Goal: Find specific page/section: Find specific page/section

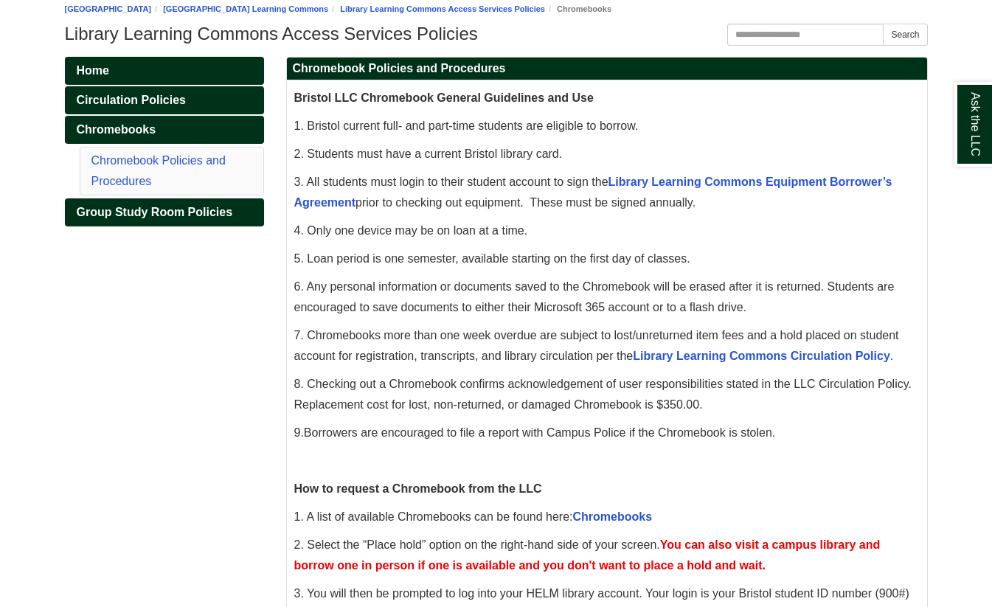
scroll to position [169, 0]
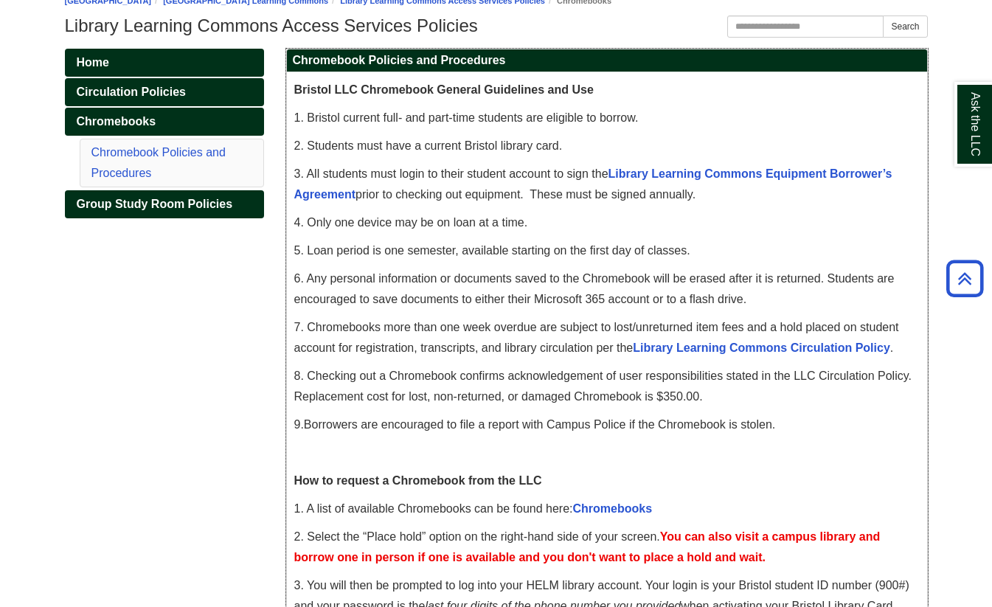
click at [915, 212] on div "Bristol LLC Chromebook General Guidelines and Use 1. Bristol current full- and …" at bounding box center [607, 585] width 626 height 1011
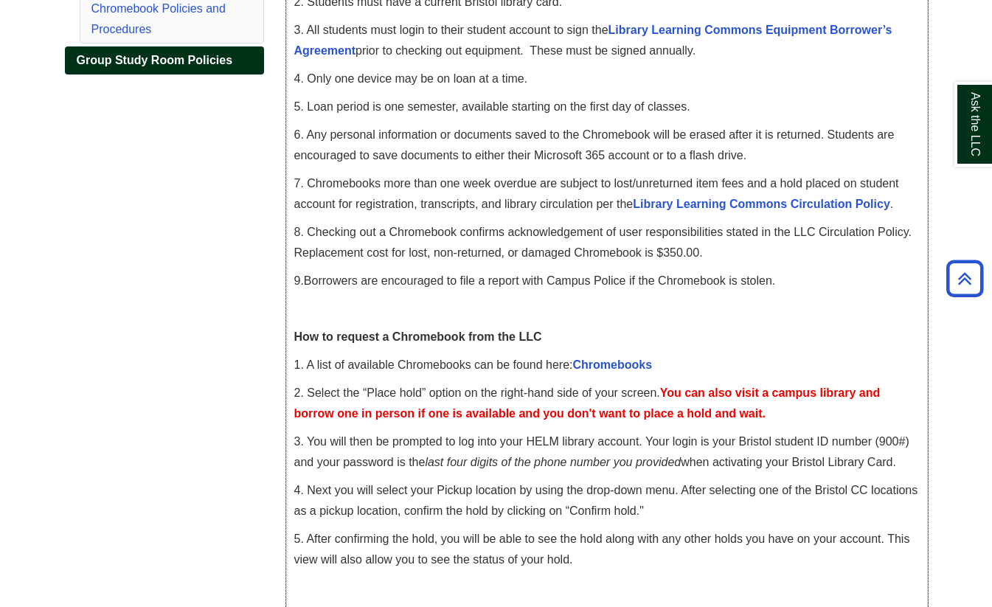
scroll to position [314, 0]
click at [609, 362] on link "Chromebooks" at bounding box center [613, 364] width 80 height 13
click at [631, 360] on link "Chromebooks" at bounding box center [613, 364] width 80 height 13
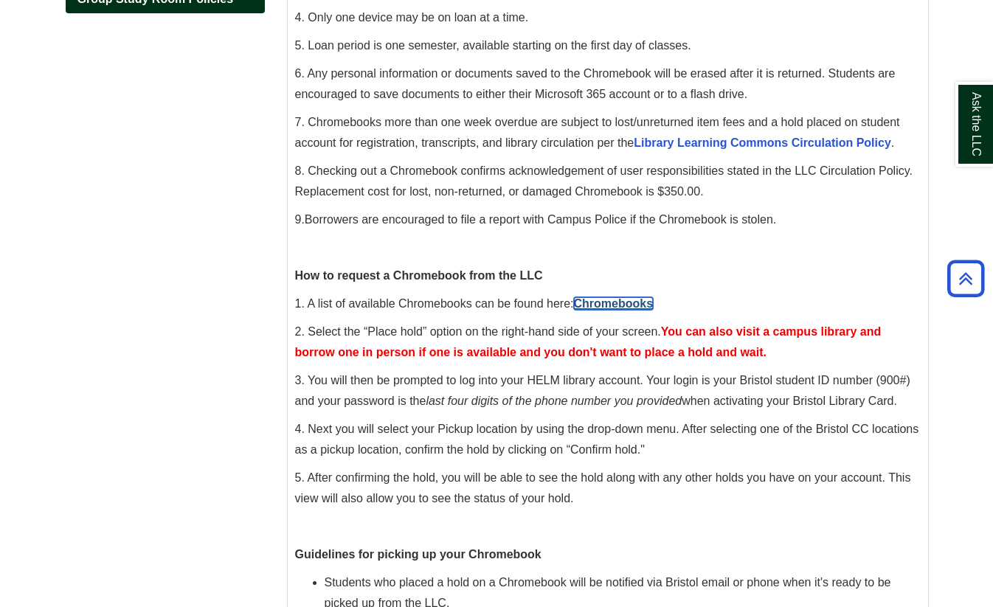
scroll to position [389, 0]
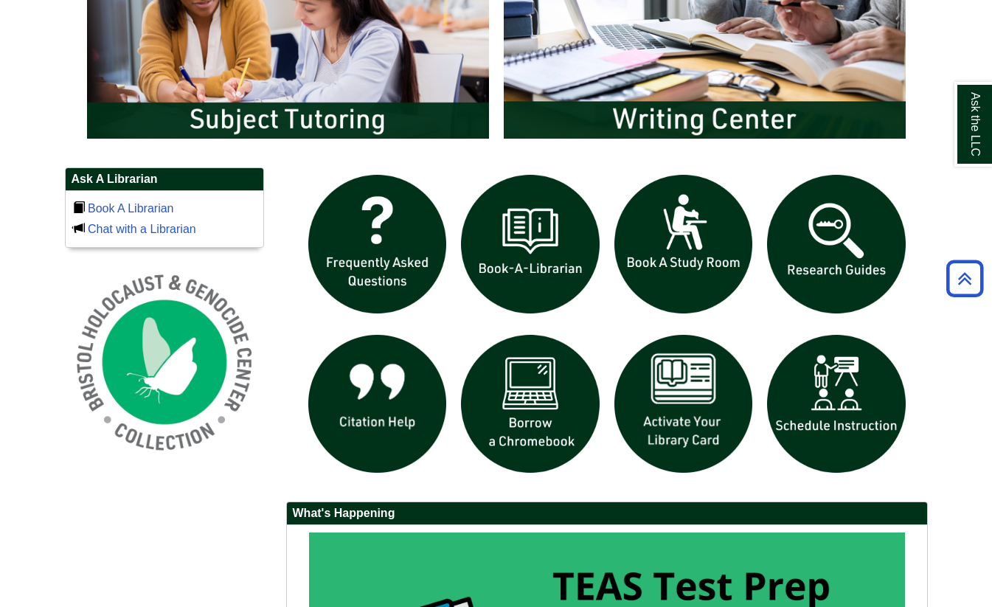
scroll to position [874, 0]
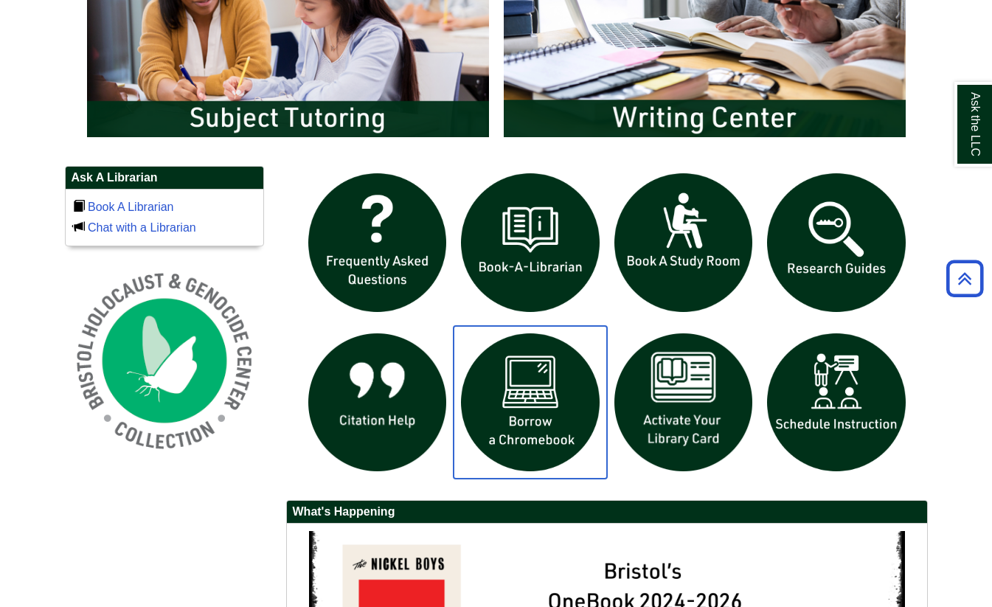
click at [530, 398] on img "slideshow" at bounding box center [530, 402] width 153 height 153
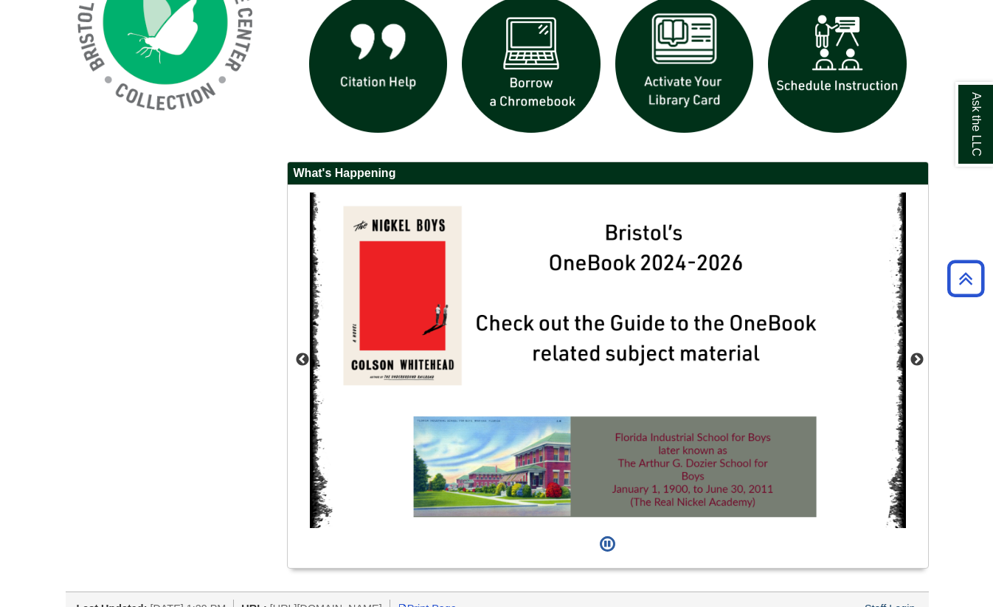
scroll to position [1234, 0]
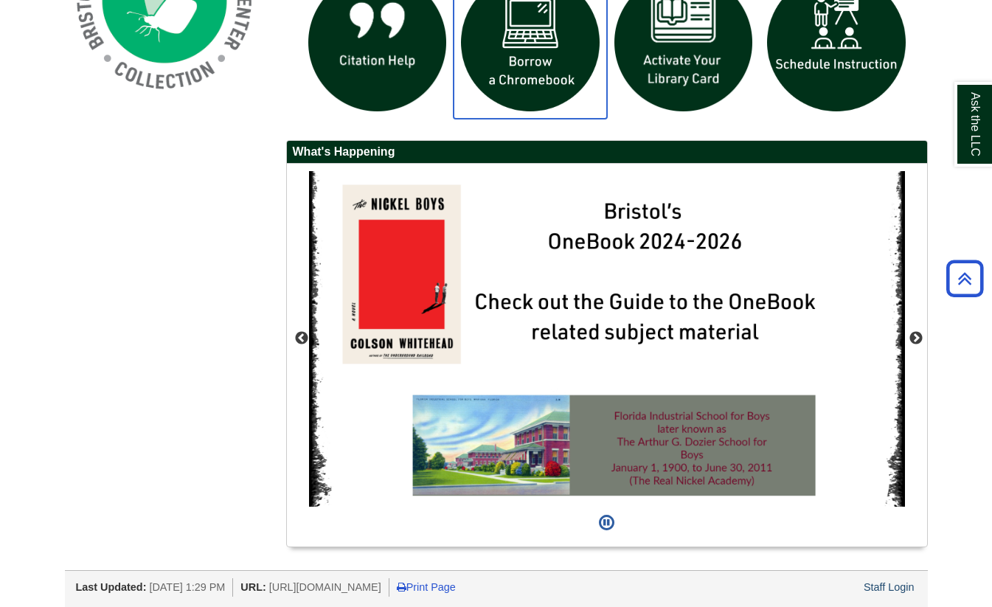
click at [532, 44] on img "slideshow" at bounding box center [530, 42] width 153 height 153
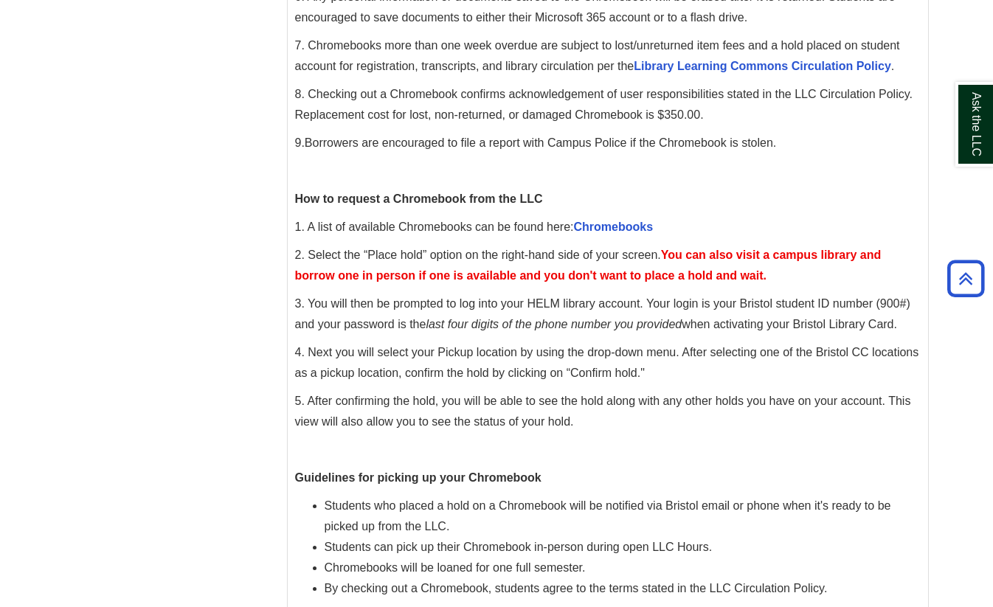
scroll to position [440, 0]
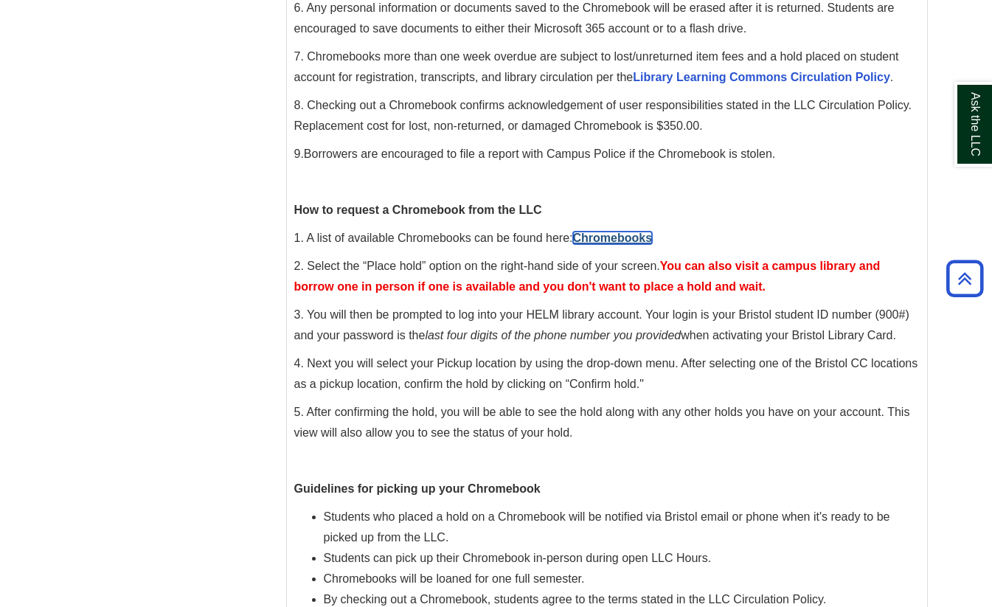
click at [615, 234] on link "Chromebooks" at bounding box center [613, 238] width 80 height 13
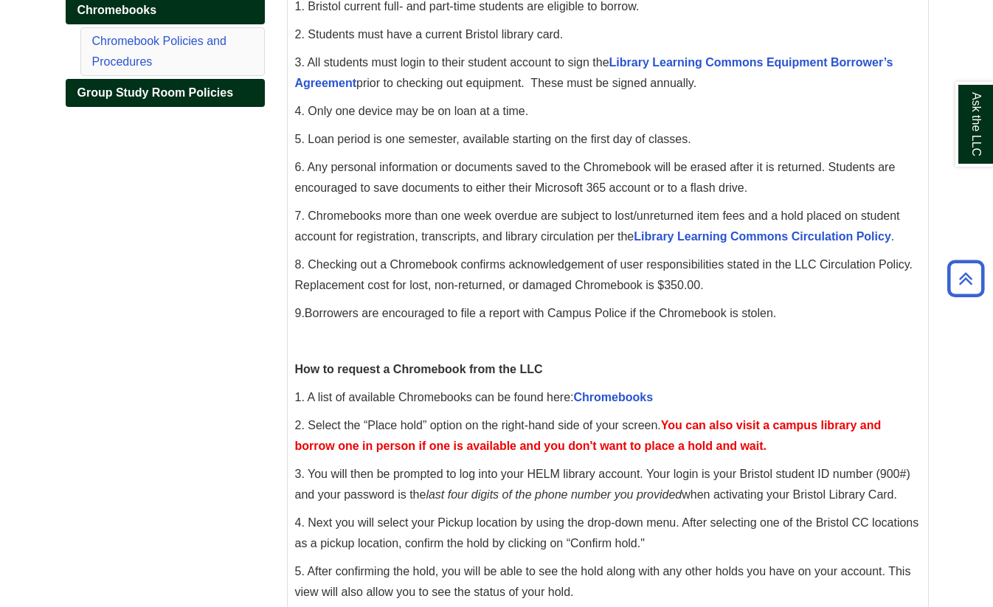
scroll to position [286, 0]
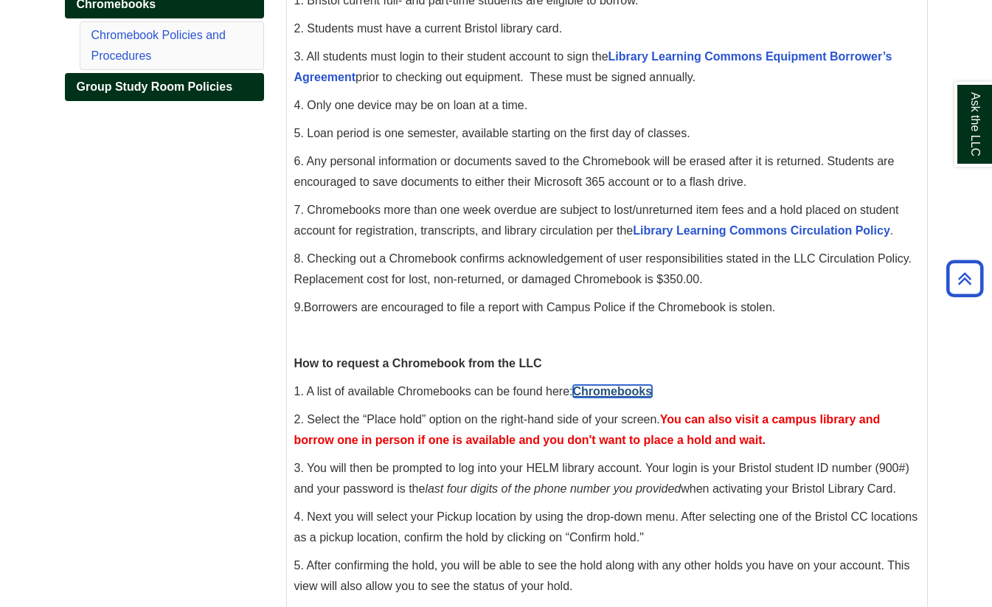
click at [603, 390] on link "Chromebooks" at bounding box center [613, 391] width 80 height 13
click at [618, 389] on link "Chromebooks" at bounding box center [613, 391] width 80 height 13
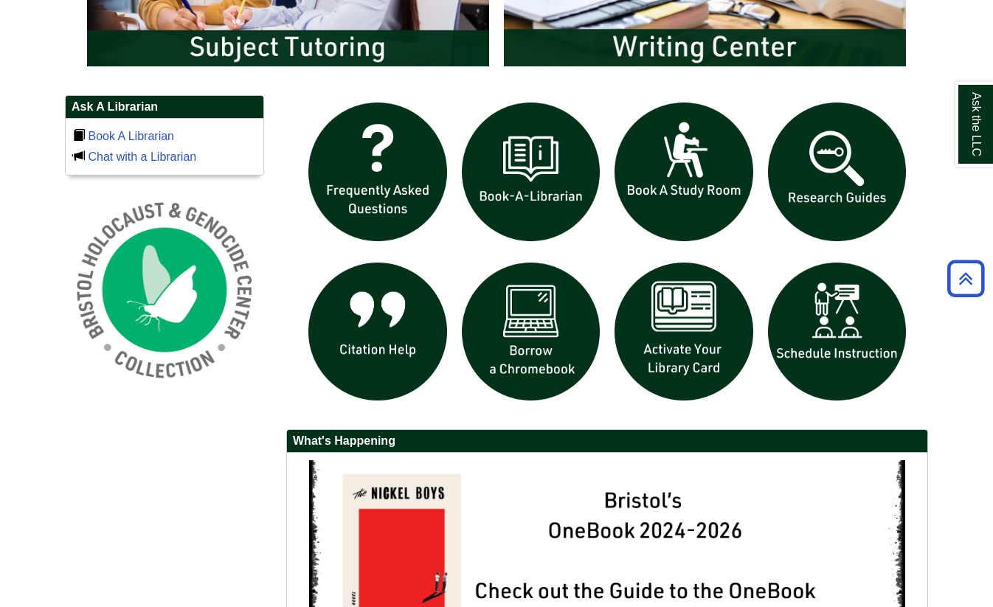
scroll to position [935, 0]
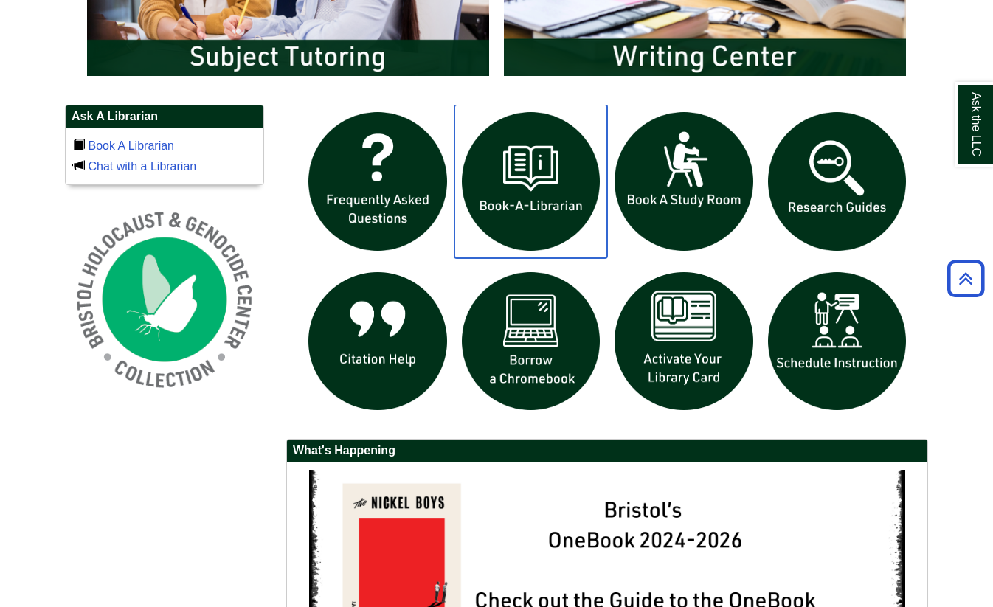
click at [548, 192] on img "slideshow" at bounding box center [531, 181] width 153 height 153
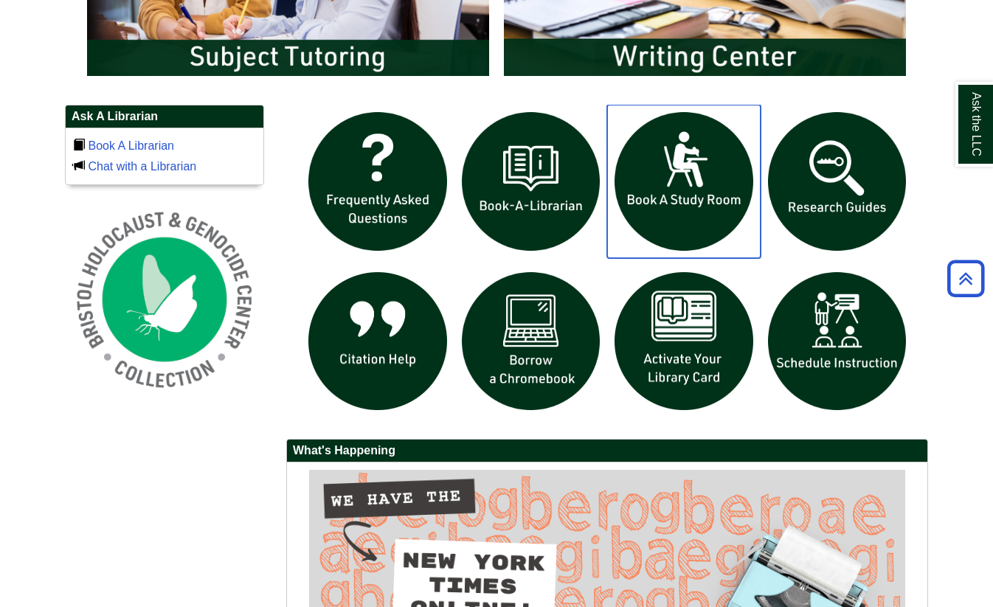
click at [705, 185] on img "slideshow" at bounding box center [683, 181] width 153 height 153
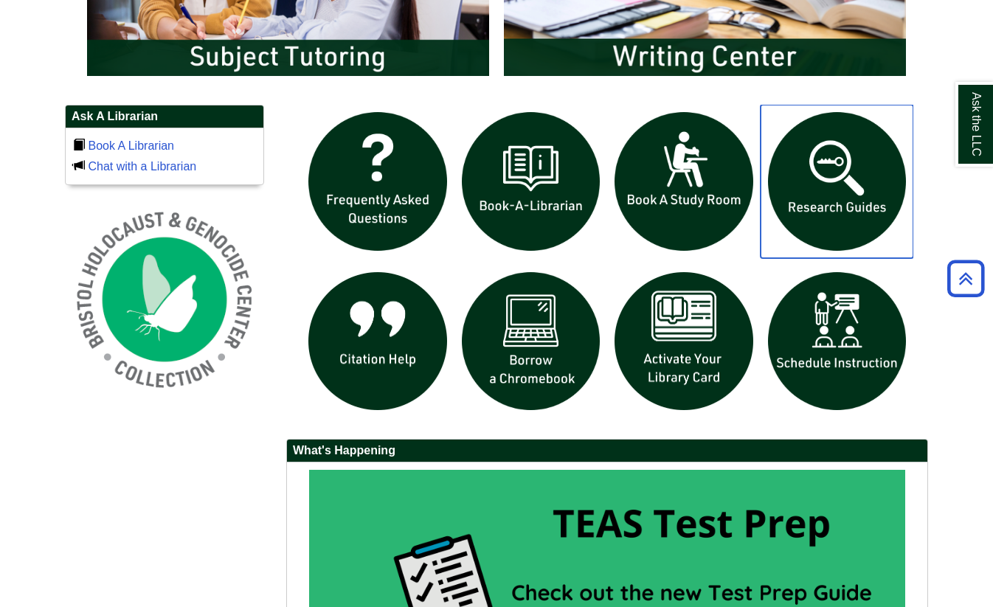
click at [832, 189] on img "slideshow" at bounding box center [837, 181] width 153 height 153
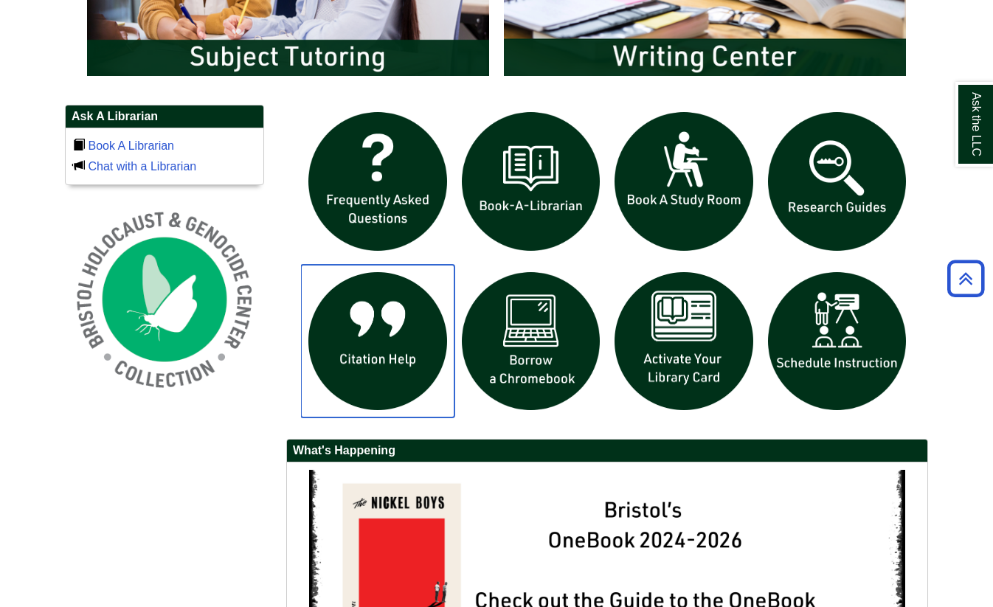
click at [372, 343] on img "slideshow" at bounding box center [377, 341] width 153 height 153
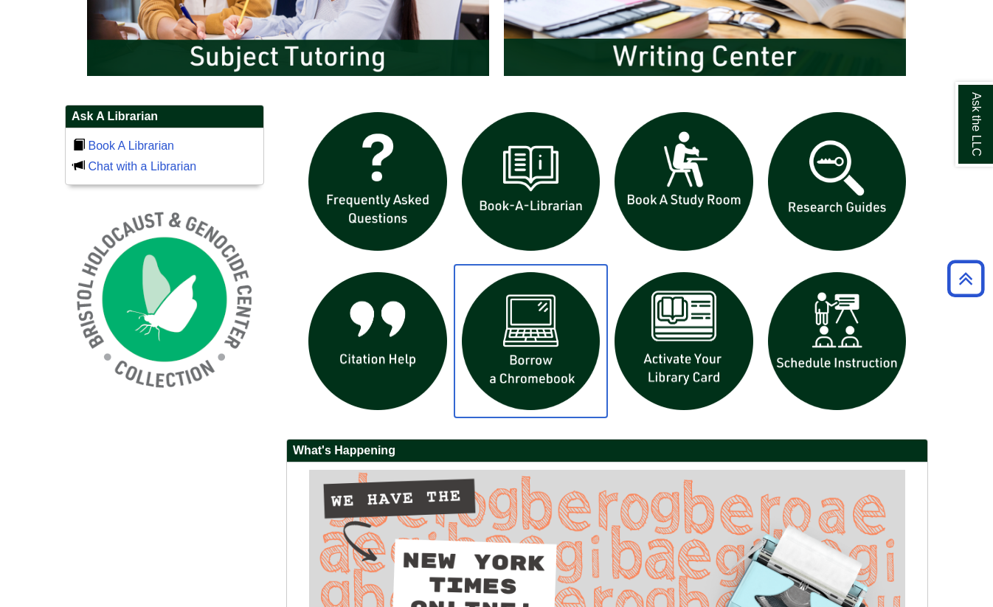
click at [550, 354] on img "slideshow" at bounding box center [531, 341] width 153 height 153
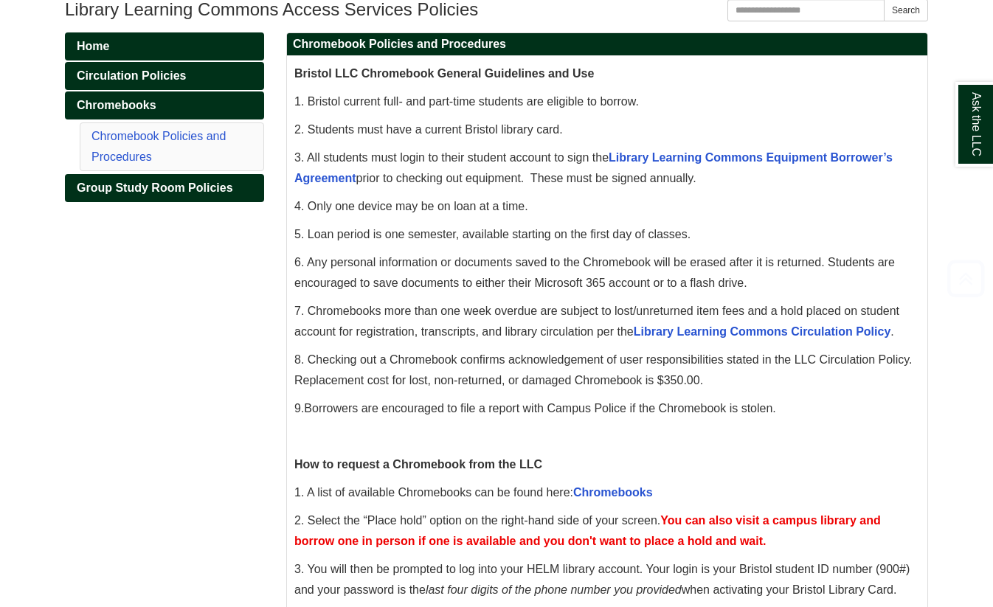
scroll to position [204, 0]
